Goal: Find specific page/section: Find specific page/section

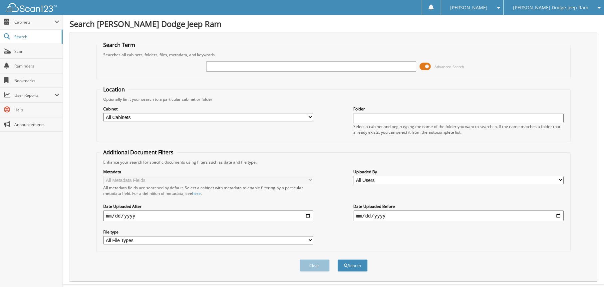
click at [208, 66] on input "text" at bounding box center [311, 67] width 210 height 10
type input "[US_VEHICLE_IDENTIFICATION_NUMBER]"
click at [356, 263] on button "Search" at bounding box center [352, 266] width 30 height 12
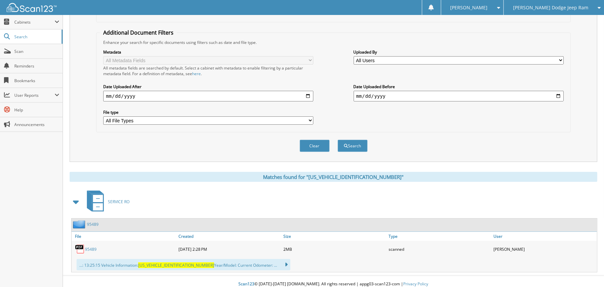
scroll to position [120, 0]
click at [95, 246] on link "95489" at bounding box center [91, 249] width 12 height 6
